Goal: Navigation & Orientation: Find specific page/section

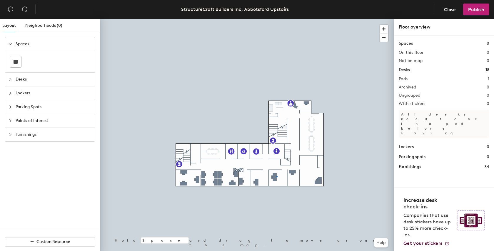
click at [276, 19] on div at bounding box center [247, 19] width 294 height 0
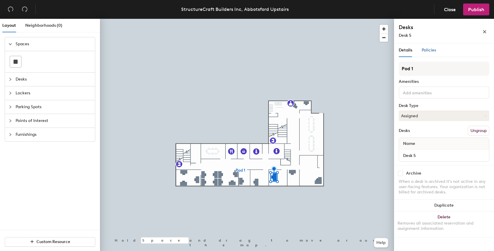
click at [425, 49] on span "Policies" at bounding box center [429, 50] width 14 height 5
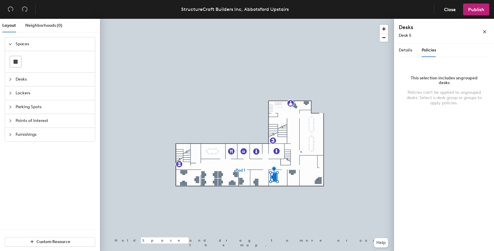
click at [301, 19] on div at bounding box center [247, 19] width 294 height 0
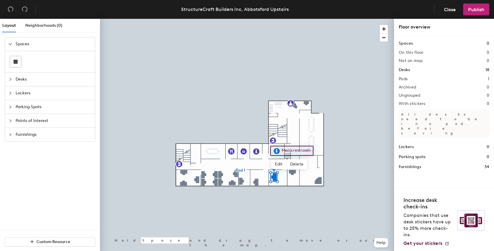
click at [239, 19] on div at bounding box center [247, 19] width 294 height 0
click at [247, 19] on div at bounding box center [247, 19] width 294 height 0
click at [261, 19] on div at bounding box center [247, 19] width 294 height 0
click at [268, 19] on div at bounding box center [247, 19] width 294 height 0
click at [288, 19] on div at bounding box center [247, 19] width 294 height 0
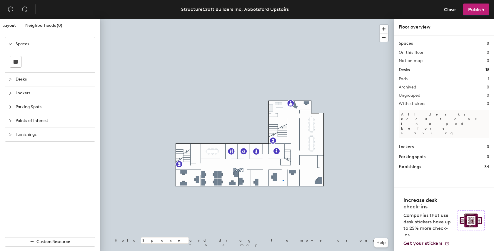
click at [283, 19] on div at bounding box center [247, 19] width 294 height 0
click at [279, 19] on div at bounding box center [247, 19] width 294 height 0
click at [271, 19] on div at bounding box center [247, 19] width 294 height 0
click at [9, 78] on icon "collapsed" at bounding box center [11, 80] width 4 height 4
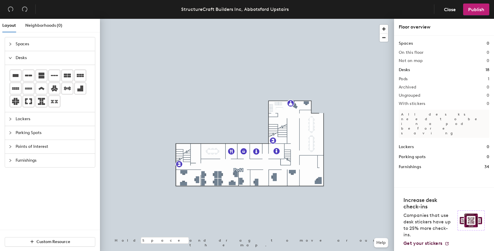
click at [15, 46] on div "Spaces" at bounding box center [50, 44] width 90 height 14
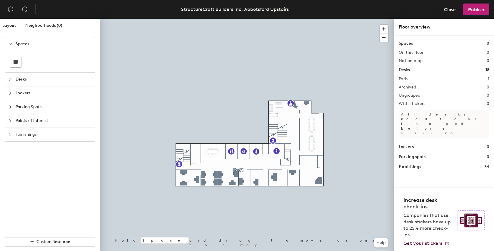
click at [11, 76] on div at bounding box center [12, 79] width 7 height 6
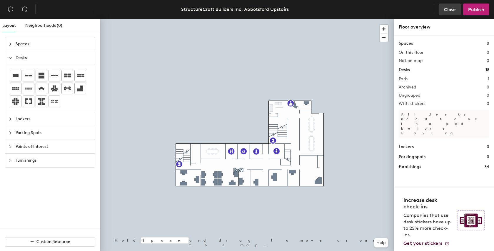
click at [456, 9] on span "Close" at bounding box center [450, 10] width 12 height 6
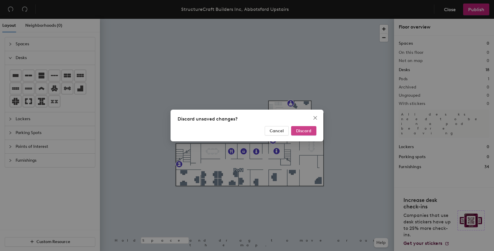
click at [302, 130] on span "Discard" at bounding box center [303, 131] width 15 height 5
